Goal: Task Accomplishment & Management: Manage account settings

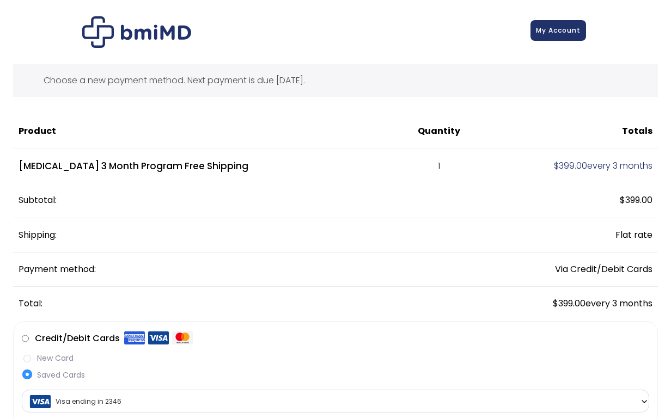
click at [581, 30] on span "My Account" at bounding box center [558, 30] width 45 height 9
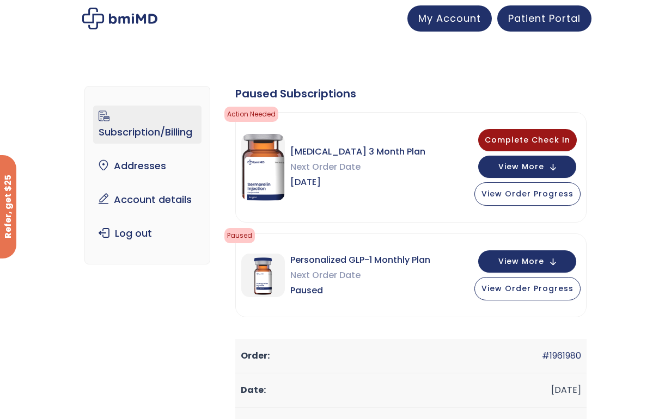
scroll to position [59, 0]
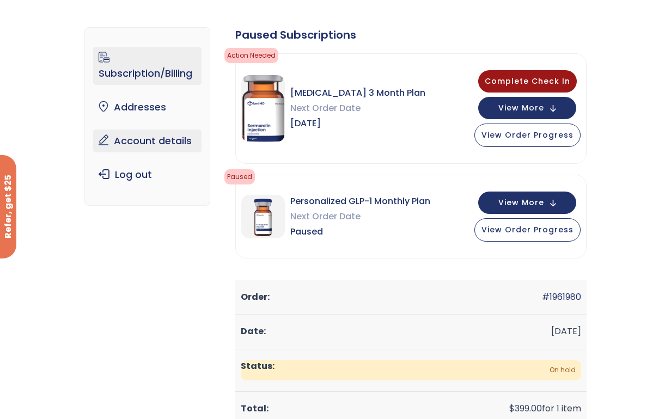
click at [93, 130] on link "Account details" at bounding box center [147, 141] width 108 height 23
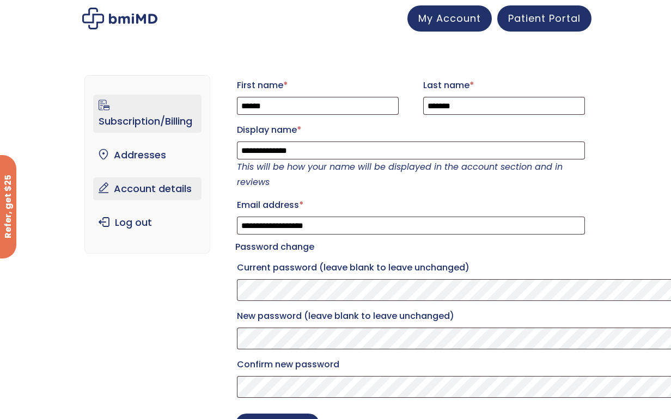
click at [93, 111] on link "Subscription/Billing" at bounding box center [147, 114] width 108 height 38
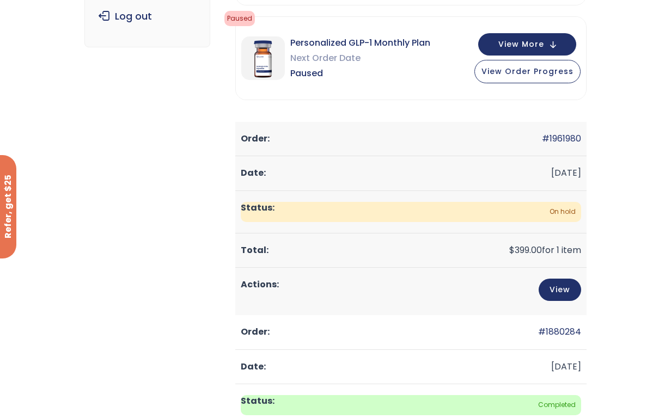
scroll to position [209, 0]
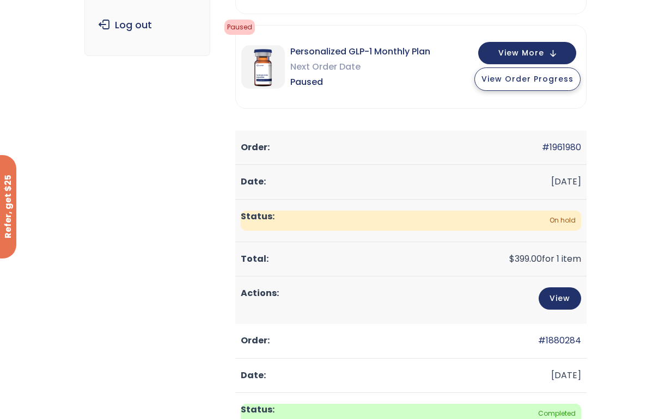
click at [574, 78] on span "View Order Progress" at bounding box center [528, 79] width 92 height 11
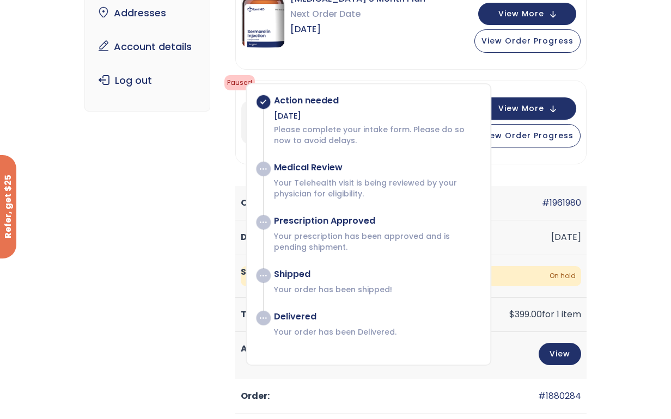
scroll to position [142, 0]
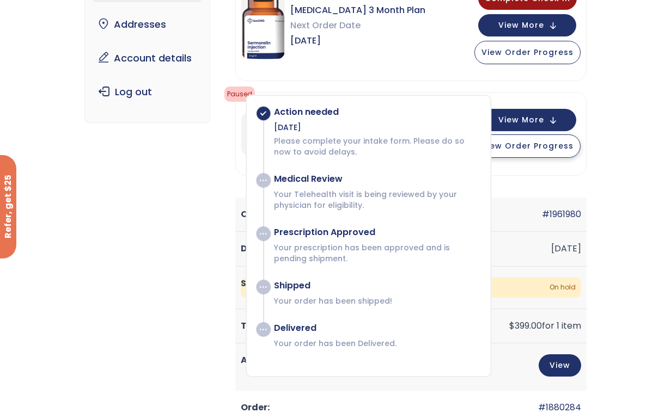
click at [574, 150] on span "View Order Progress" at bounding box center [528, 146] width 92 height 11
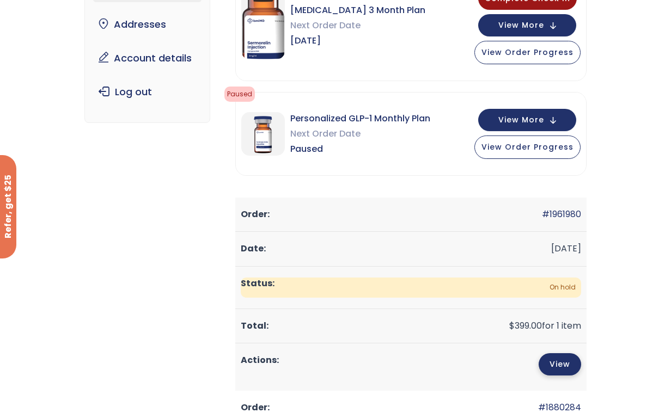
click at [581, 354] on link "View" at bounding box center [560, 365] width 42 height 22
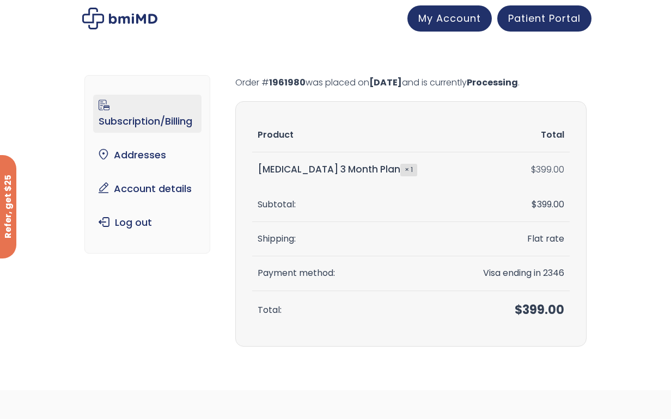
click at [93, 99] on link "Subscription/Billing" at bounding box center [147, 114] width 108 height 38
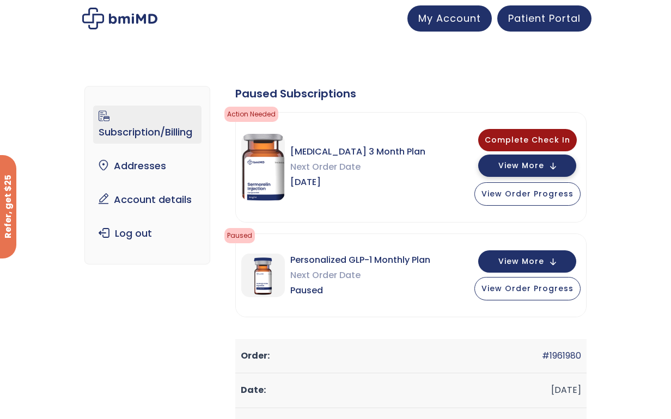
click at [544, 164] on span "View More" at bounding box center [521, 165] width 46 height 7
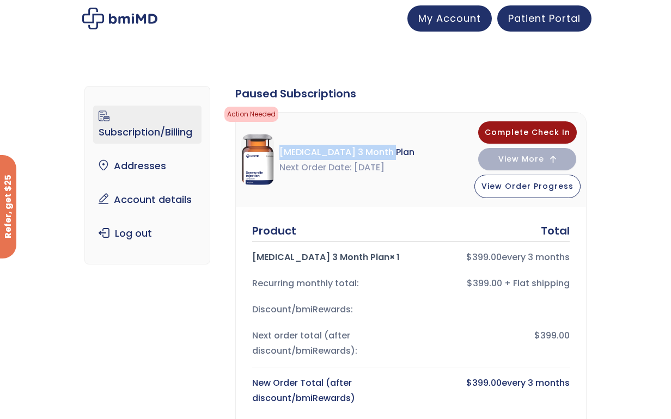
drag, startPoint x: 356, startPoint y: 151, endPoint x: 249, endPoint y: 150, distance: 106.2
click at [279, 150] on span "[MEDICAL_DATA] 3 Month Plan" at bounding box center [346, 152] width 135 height 15
copy span "[MEDICAL_DATA] 3 Month Plan"
click at [481, 16] on span "My Account" at bounding box center [449, 17] width 63 height 14
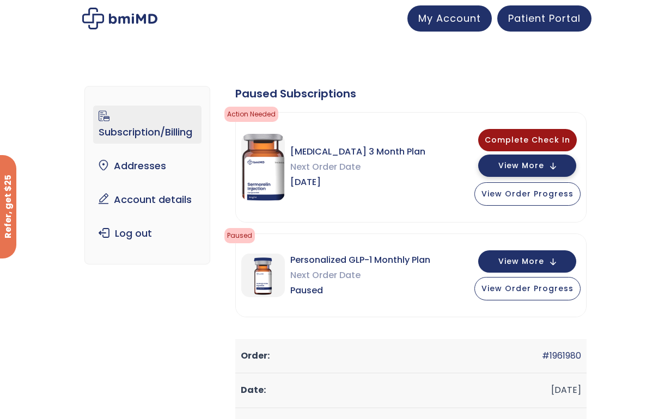
click at [576, 163] on button "View More" at bounding box center [527, 166] width 98 height 22
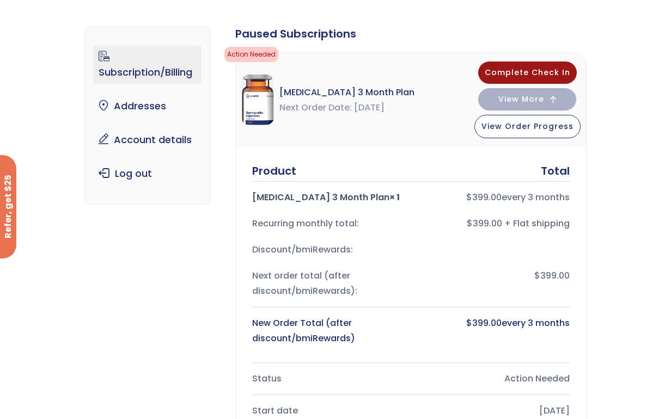
scroll to position [60, 0]
click at [544, 98] on span "View More" at bounding box center [521, 97] width 46 height 7
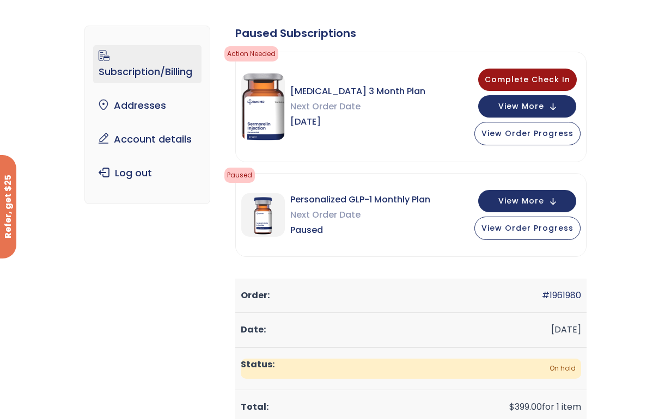
scroll to position [0, 0]
